Goal: Transaction & Acquisition: Purchase product/service

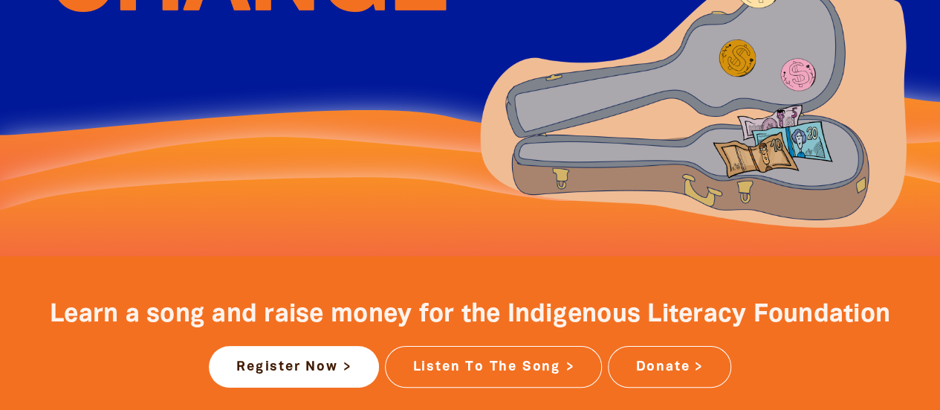
scroll to position [592, 0]
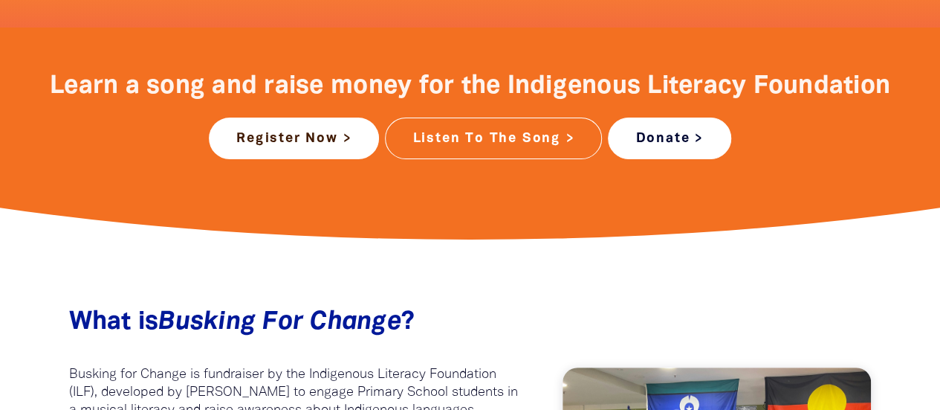
click at [661, 142] on link "Donate >" at bounding box center [669, 138] width 123 height 42
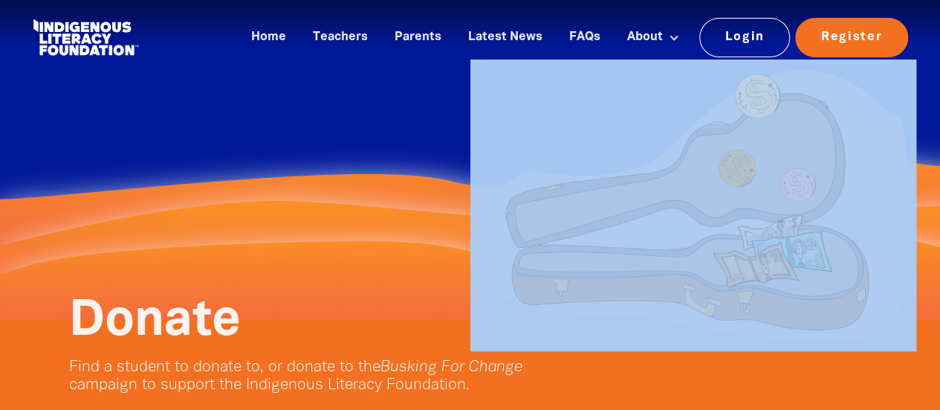
drag, startPoint x: 939, startPoint y: 56, endPoint x: 951, endPoint y: 111, distance: 56.3
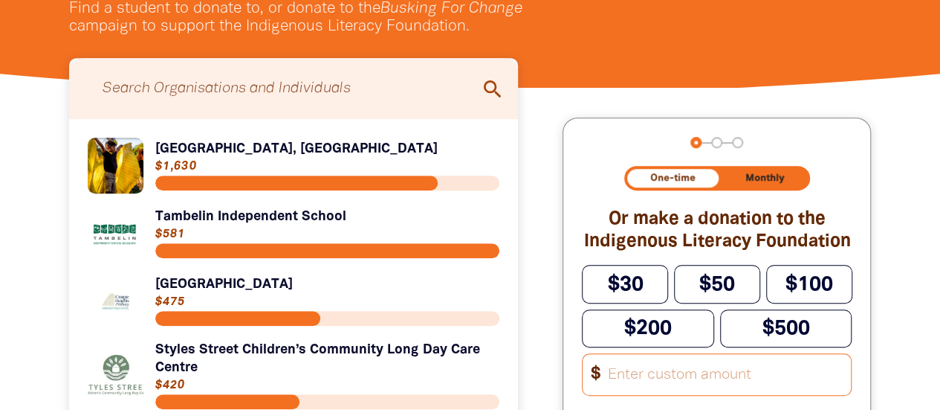
scroll to position [360, 0]
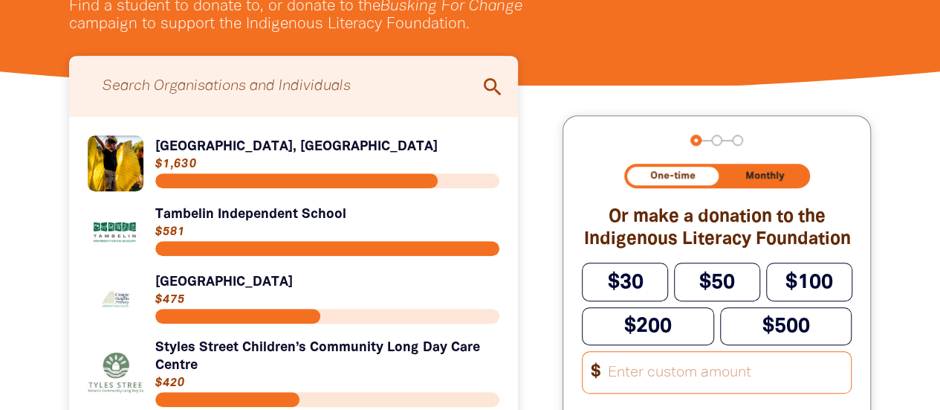
click at [495, 90] on icon "search" at bounding box center [493, 87] width 24 height 24
click at [481, 88] on icon "search" at bounding box center [493, 87] width 24 height 24
click at [490, 88] on icon "search" at bounding box center [493, 87] width 24 height 24
click at [149, 84] on input "Search for individuals and teams:" at bounding box center [294, 86] width 420 height 46
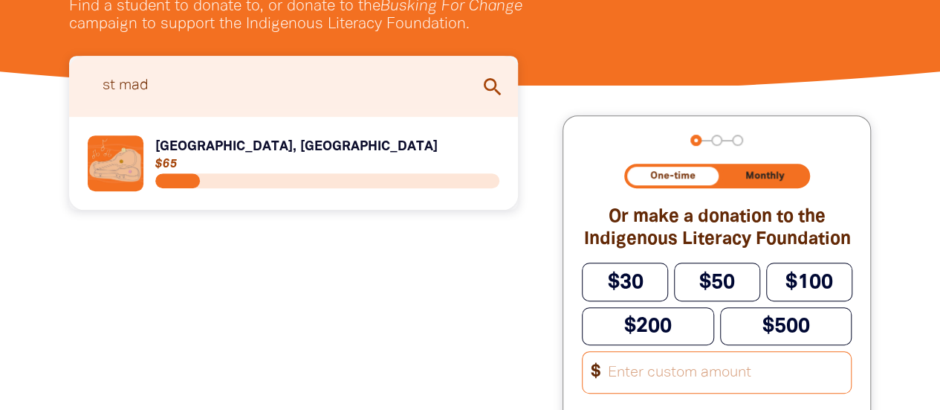
type input "st mad"
click at [254, 159] on link "Link to [GEOGRAPHIC_DATA], [GEOGRAPHIC_DATA]" at bounding box center [294, 163] width 412 height 56
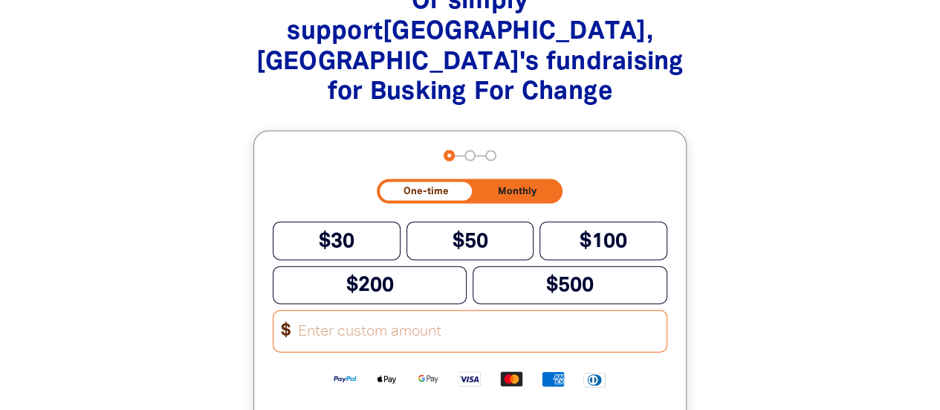
scroll to position [1560, 0]
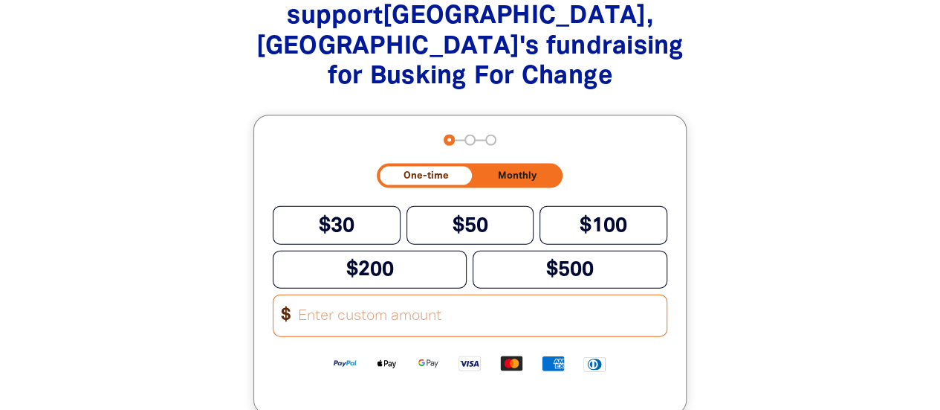
click at [410, 301] on input "Other Amount" at bounding box center [477, 315] width 378 height 41
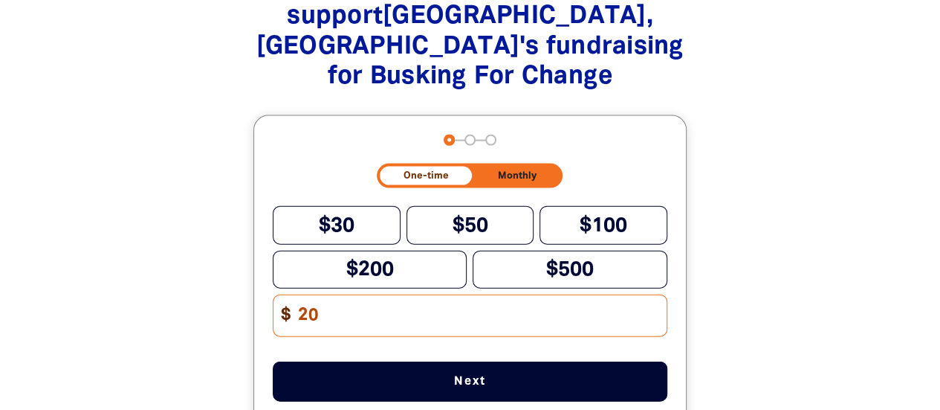
type input "20"
click at [478, 375] on span "Next" at bounding box center [470, 381] width 346 height 12
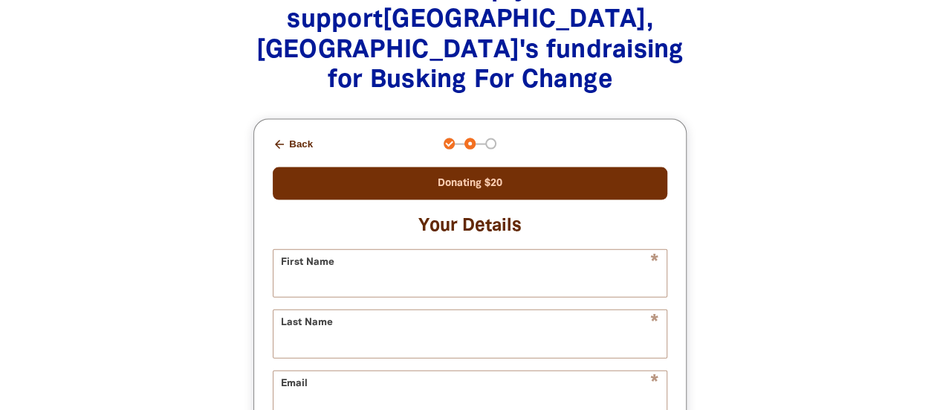
scroll to position [1552, 0]
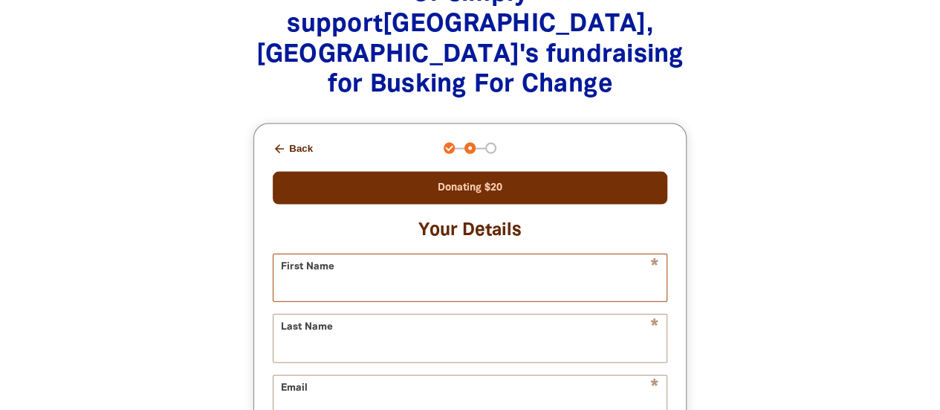
click at [473, 265] on input "First Name" at bounding box center [470, 277] width 393 height 47
type input "[PERSON_NAME]"
type input "[EMAIL_ADDRESS][DOMAIN_NAME]"
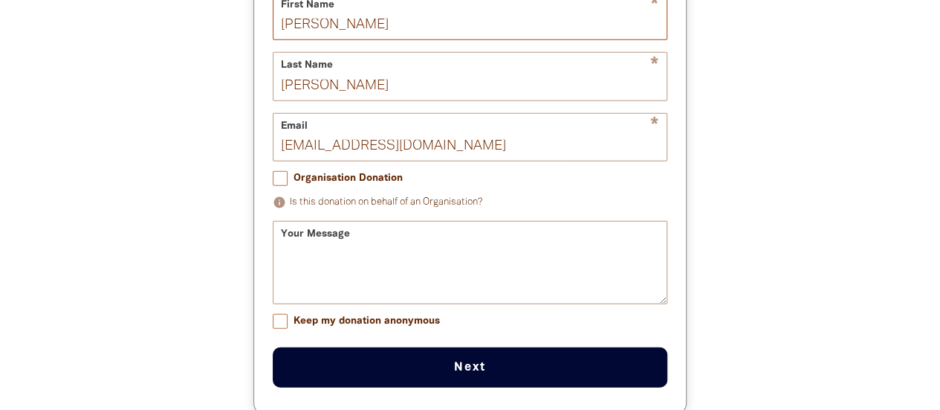
scroll to position [1818, 0]
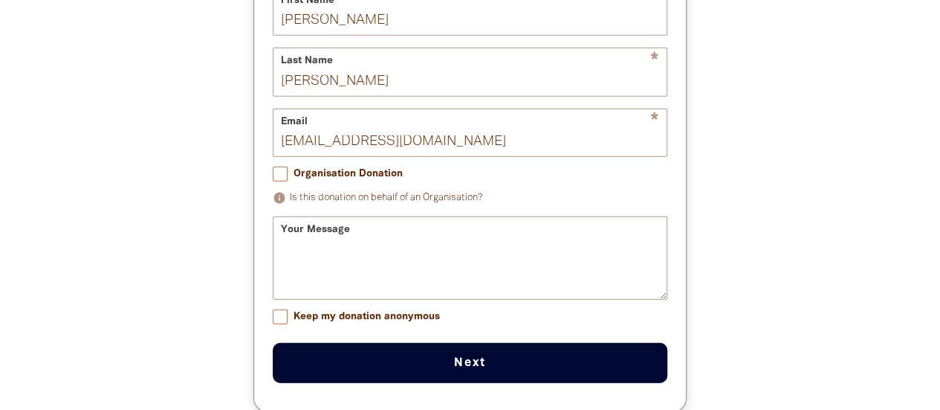
click at [373, 216] on div "Your Message" at bounding box center [470, 257] width 395 height 83
click at [318, 216] on div "Your Message" at bounding box center [470, 257] width 395 height 83
click at [305, 216] on div "Your Message" at bounding box center [470, 257] width 395 height 83
click at [374, 243] on textarea "Your Message" at bounding box center [470, 271] width 393 height 56
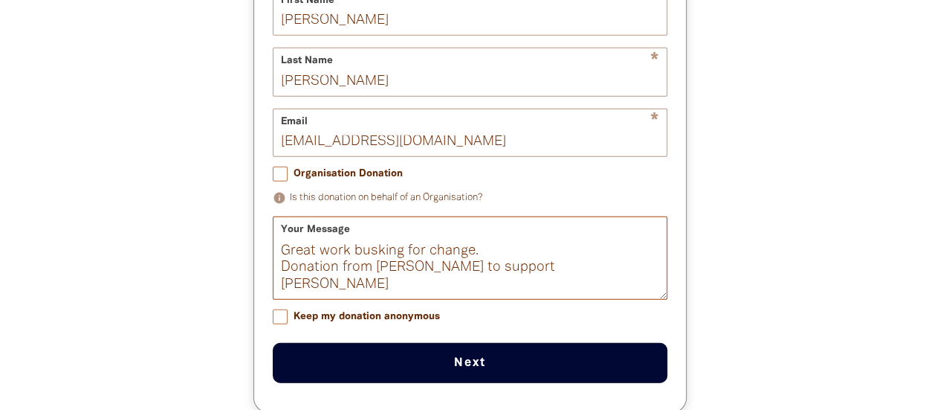
type textarea "Great work busking for change. Donation from [PERSON_NAME] to support [PERSON_N…"
click at [459, 343] on button "Next chevron_right" at bounding box center [470, 363] width 395 height 40
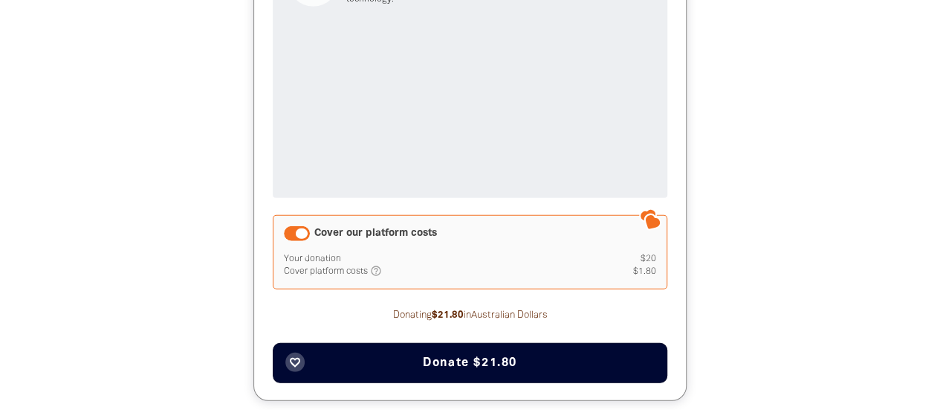
scroll to position [2019, 0]
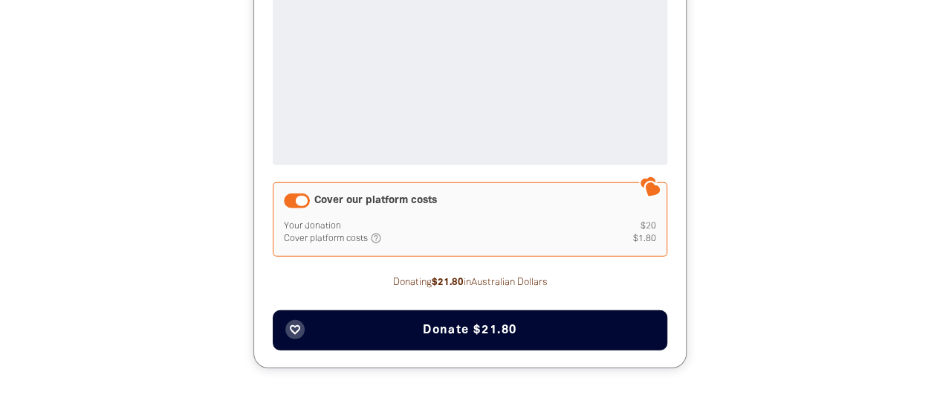
click at [471, 324] on span "Donate $21.80" at bounding box center [470, 330] width 94 height 12
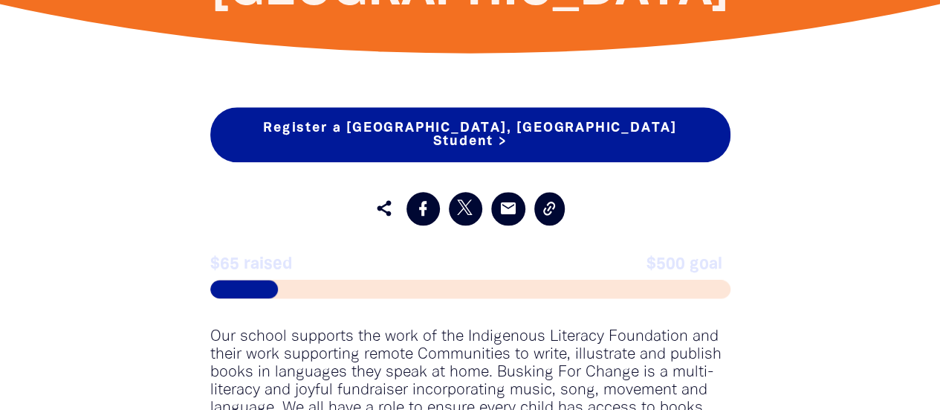
scroll to position [667, 0]
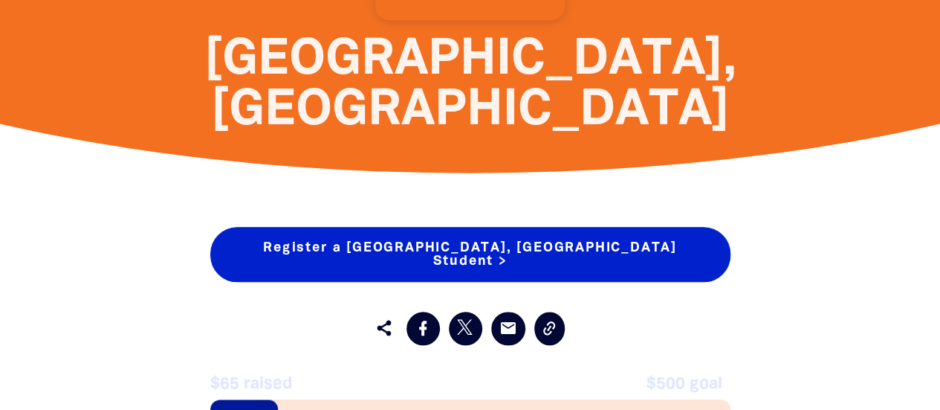
click at [447, 244] on link "Register a [GEOGRAPHIC_DATA], [GEOGRAPHIC_DATA] Student >" at bounding box center [470, 254] width 520 height 55
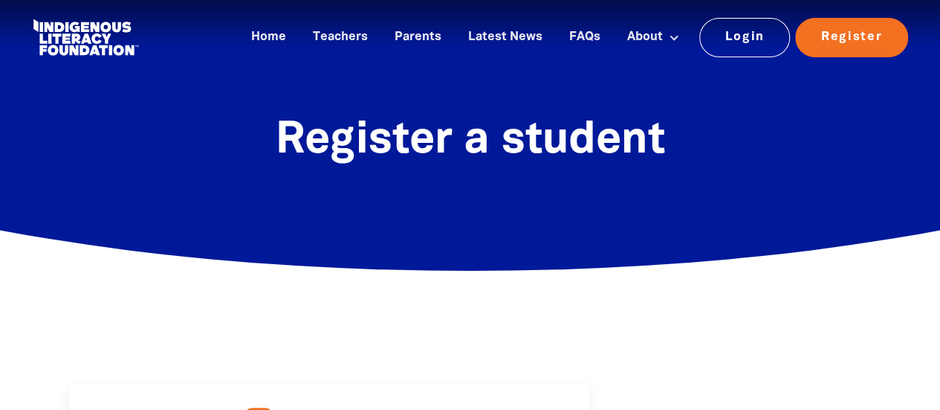
select select "AU"
click at [242, 41] on div "Home Teachers Parents Latest News FAQs About About Busking For Change Indigenou…" at bounding box center [525, 38] width 769 height 44
click at [275, 34] on link "Home" at bounding box center [268, 37] width 53 height 25
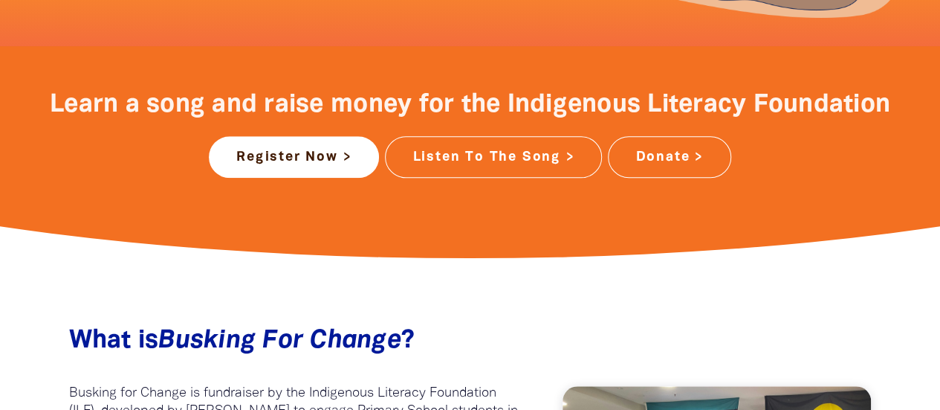
scroll to position [580, 0]
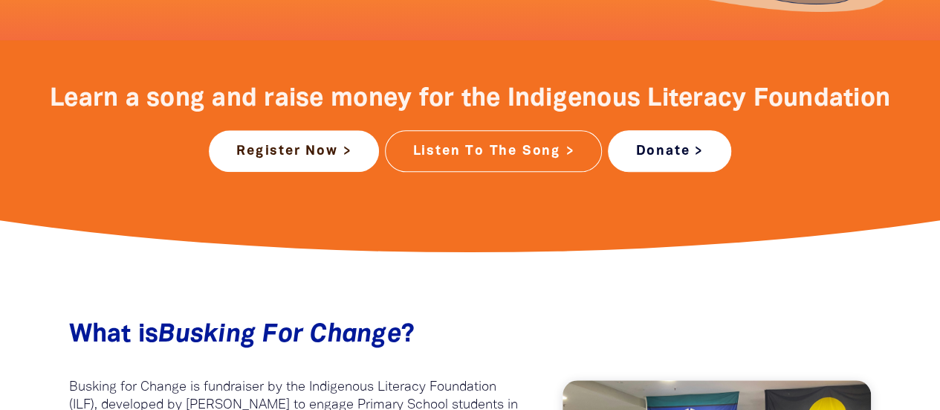
click at [667, 145] on link "Donate >" at bounding box center [669, 151] width 123 height 42
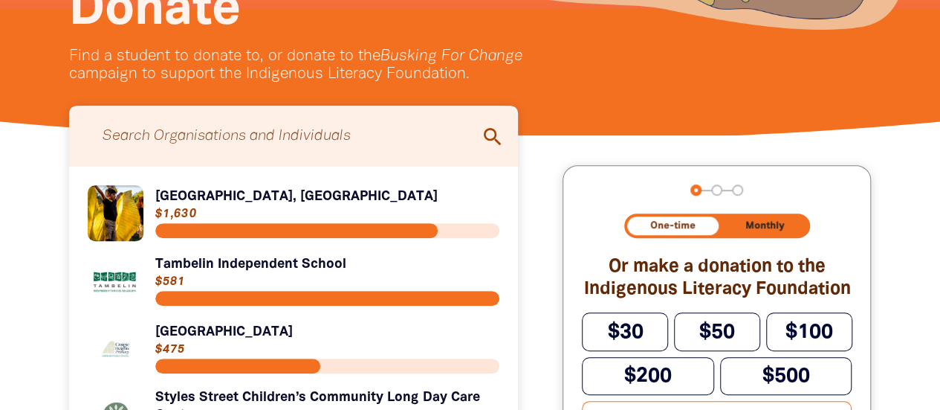
scroll to position [318, 0]
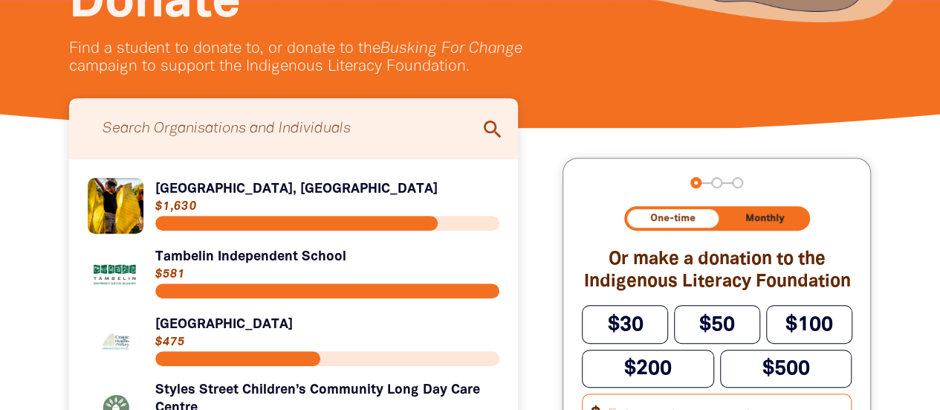
click at [494, 131] on icon "search" at bounding box center [493, 129] width 24 height 24
click at [484, 129] on icon "search" at bounding box center [493, 129] width 24 height 24
click at [376, 128] on input "Search for individuals and teams:" at bounding box center [294, 129] width 420 height 46
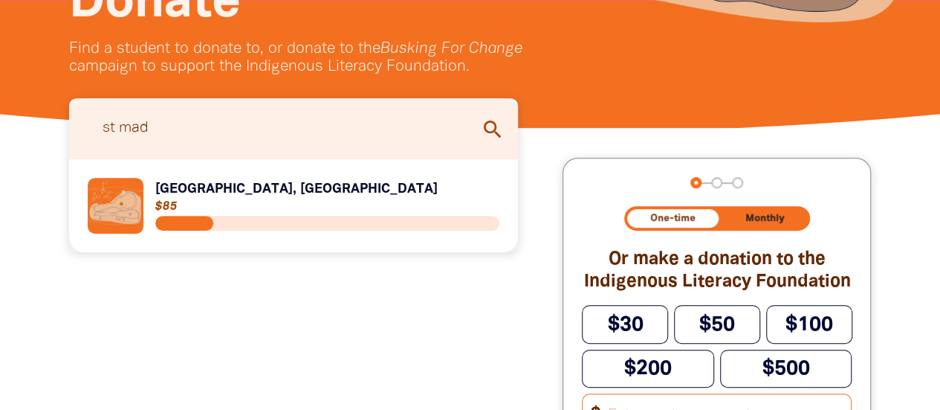
type input "st mad"
click at [352, 182] on link "Link to [GEOGRAPHIC_DATA], [GEOGRAPHIC_DATA]" at bounding box center [294, 206] width 412 height 56
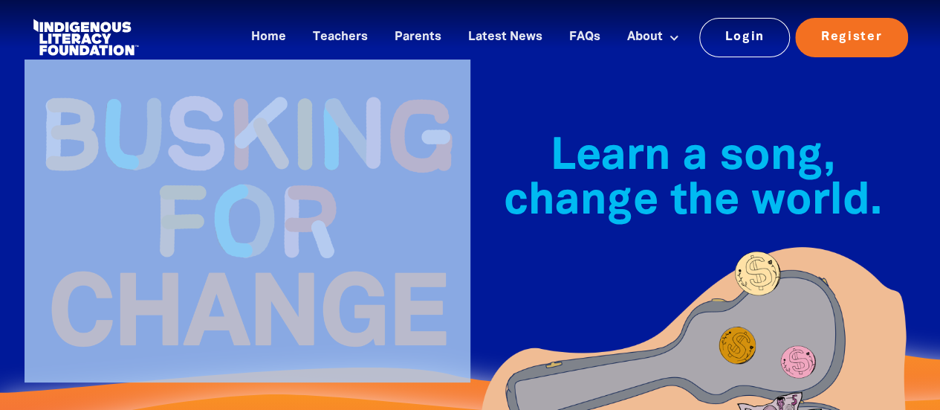
drag, startPoint x: 939, startPoint y: 44, endPoint x: 950, endPoint y: 74, distance: 31.8
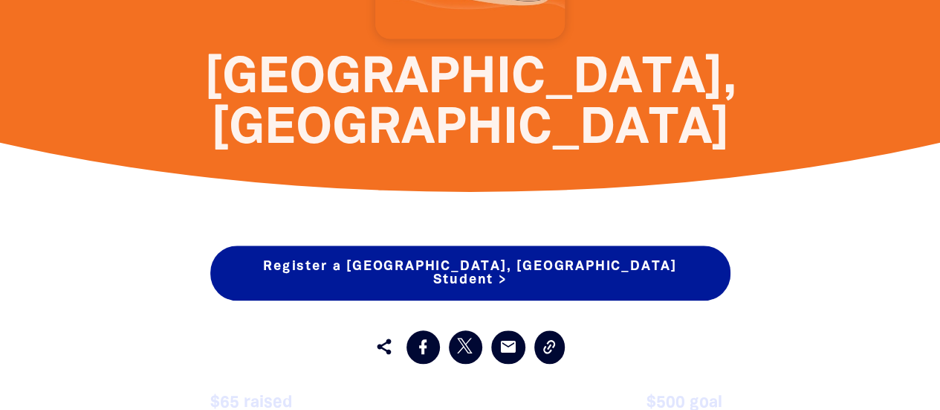
scroll to position [644, 0]
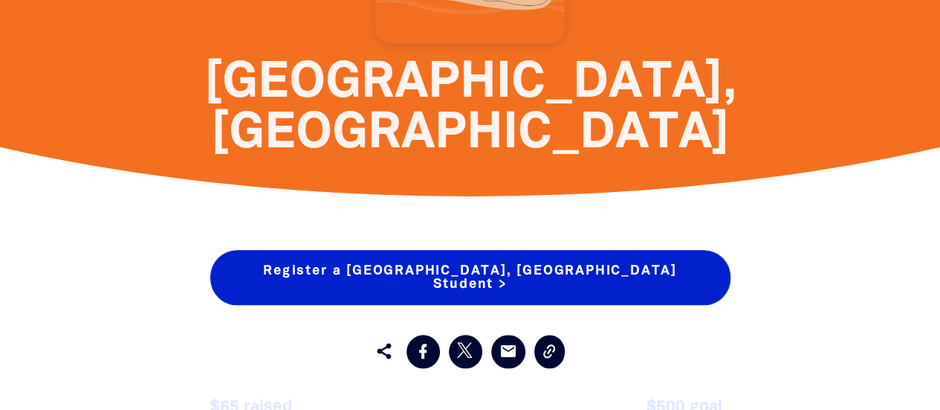
click at [495, 268] on link "Register a [GEOGRAPHIC_DATA], [GEOGRAPHIC_DATA] Student >" at bounding box center [470, 277] width 520 height 55
select select "AU"
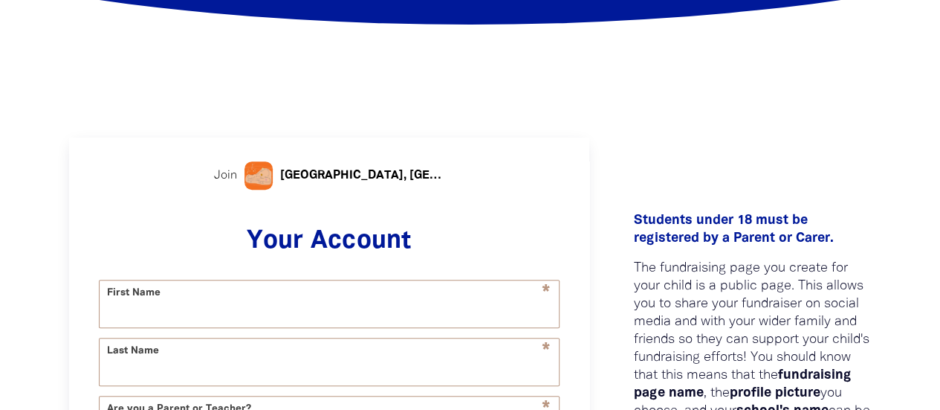
scroll to position [237, 0]
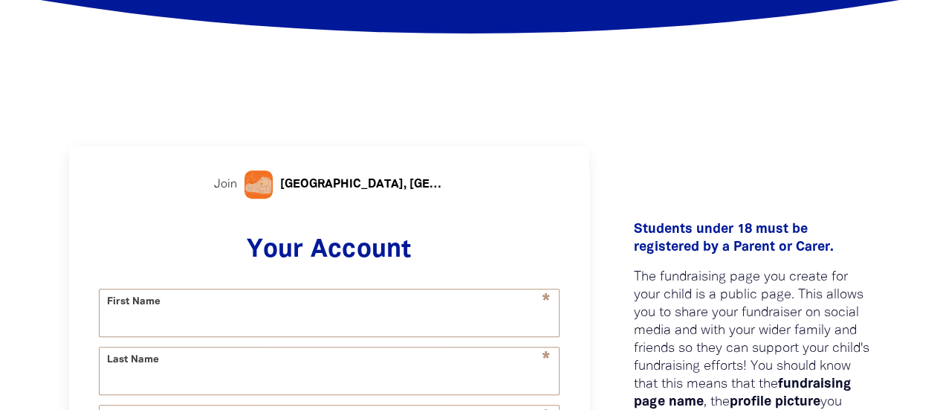
click at [226, 187] on span "Join" at bounding box center [225, 184] width 23 height 18
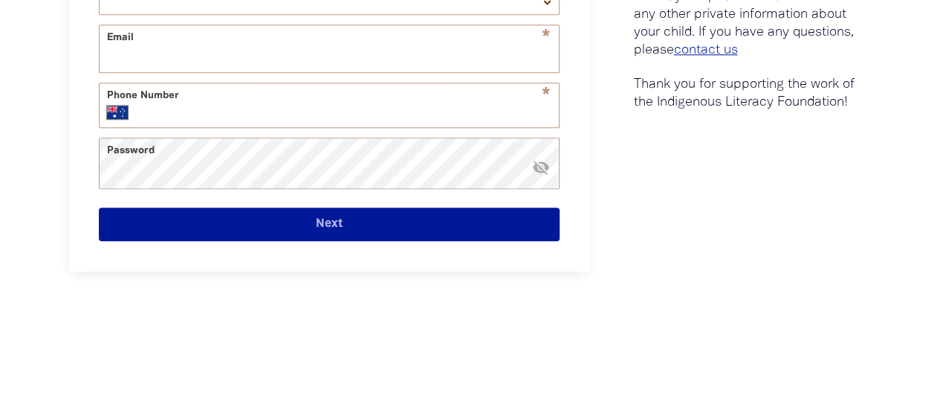
scroll to position [0, 0]
